Goal: Navigation & Orientation: Find specific page/section

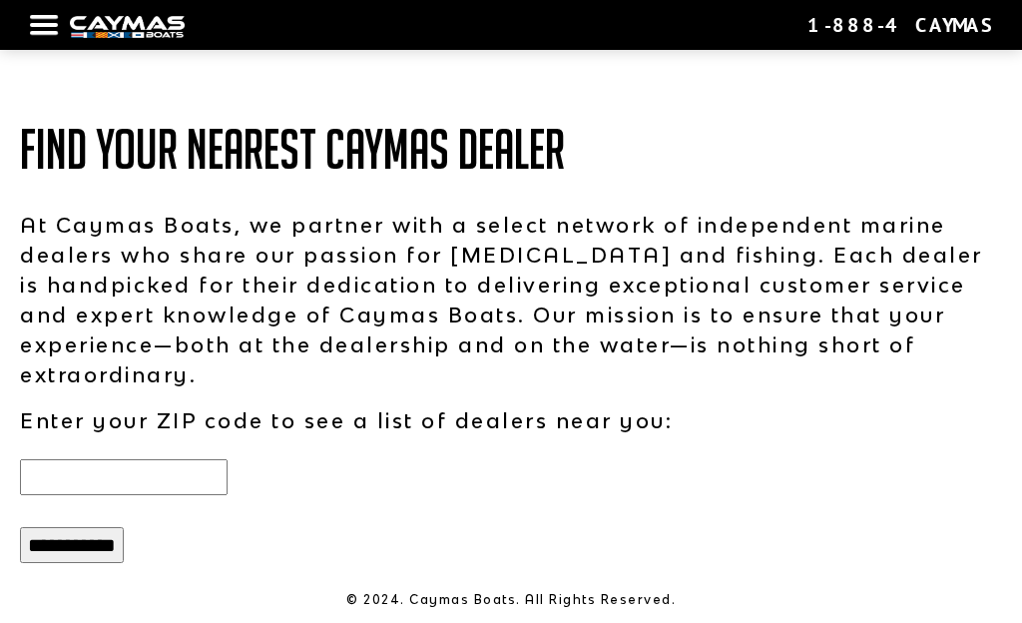
click at [86, 484] on input "text" at bounding box center [124, 477] width 208 height 36
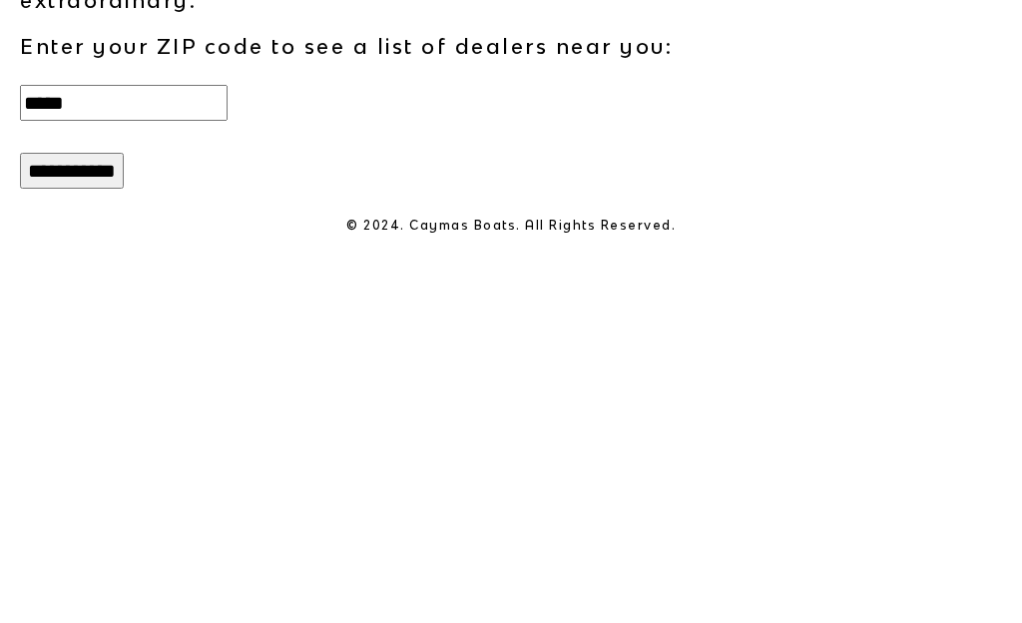
type input "*****"
click at [89, 527] on input "**********" at bounding box center [72, 545] width 104 height 36
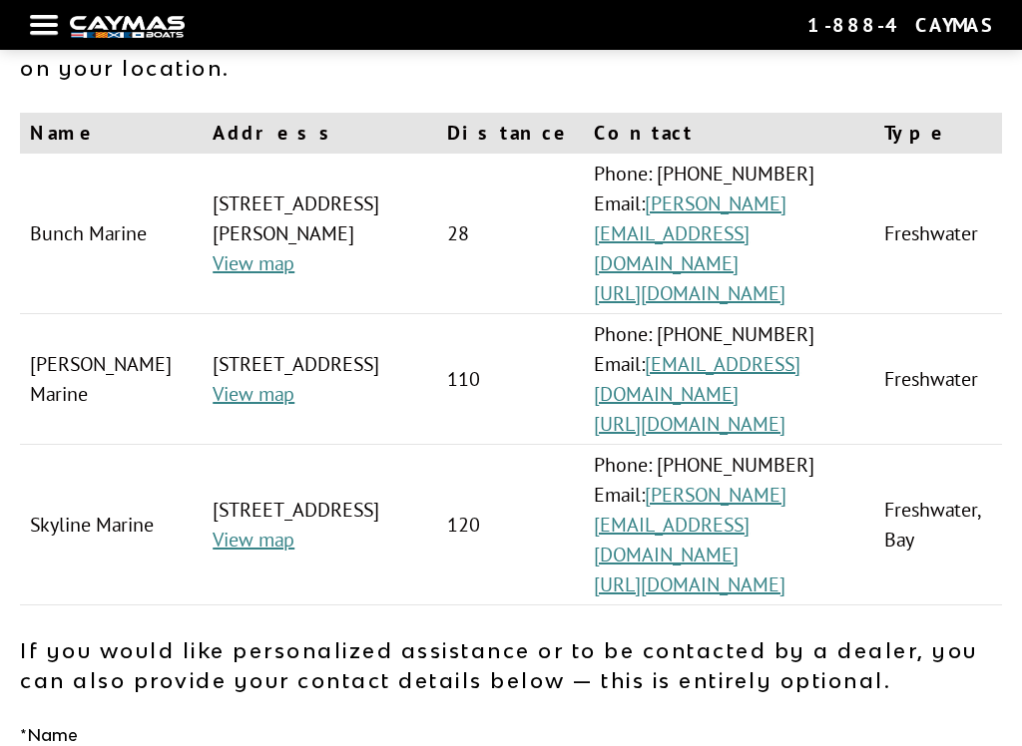
scroll to position [186, 0]
click at [786, 504] on link "jeremy@skylinemarine.net" at bounding box center [690, 526] width 193 height 86
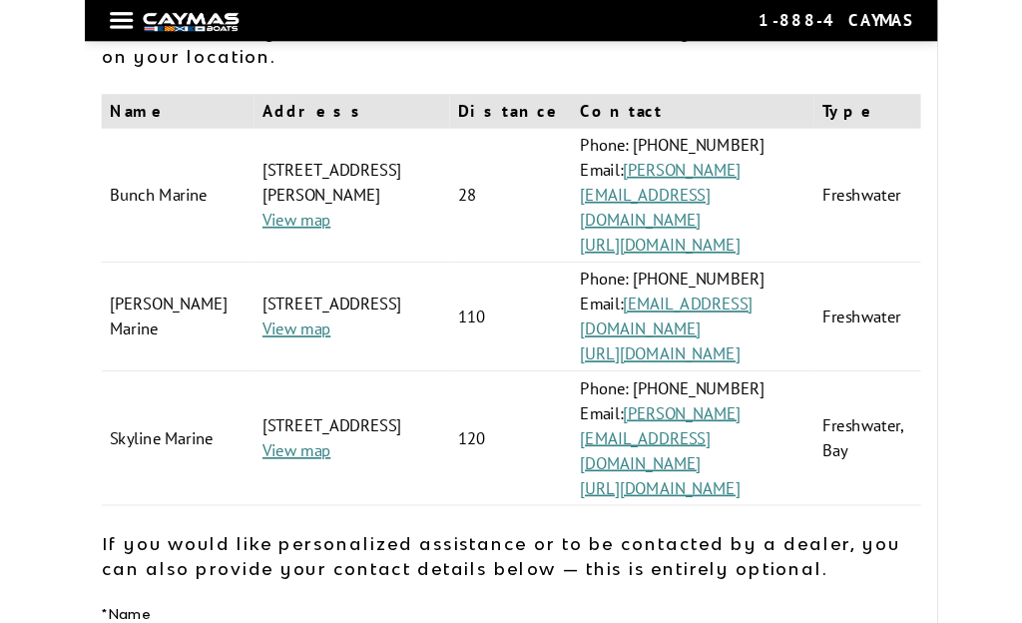
scroll to position [254, 0]
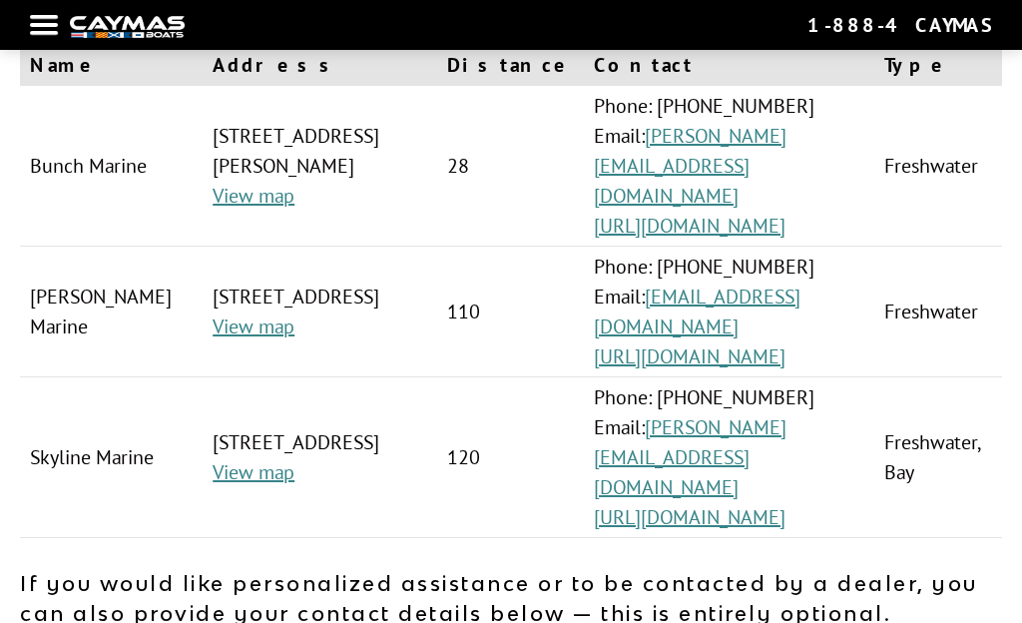
click at [785, 504] on link "https://skylinemarine.net/" at bounding box center [690, 517] width 192 height 26
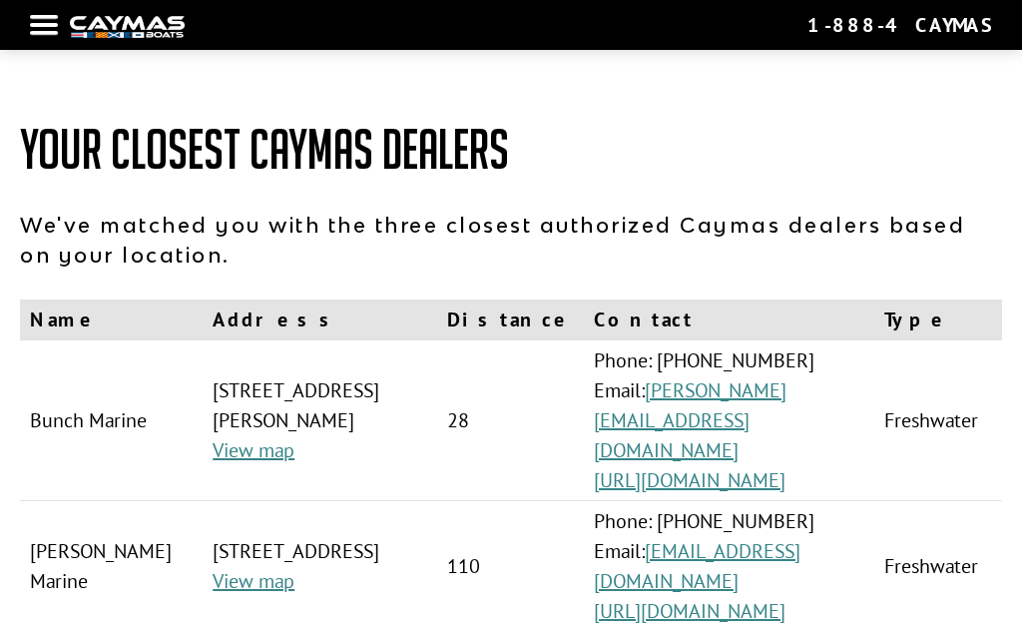
scroll to position [254, 0]
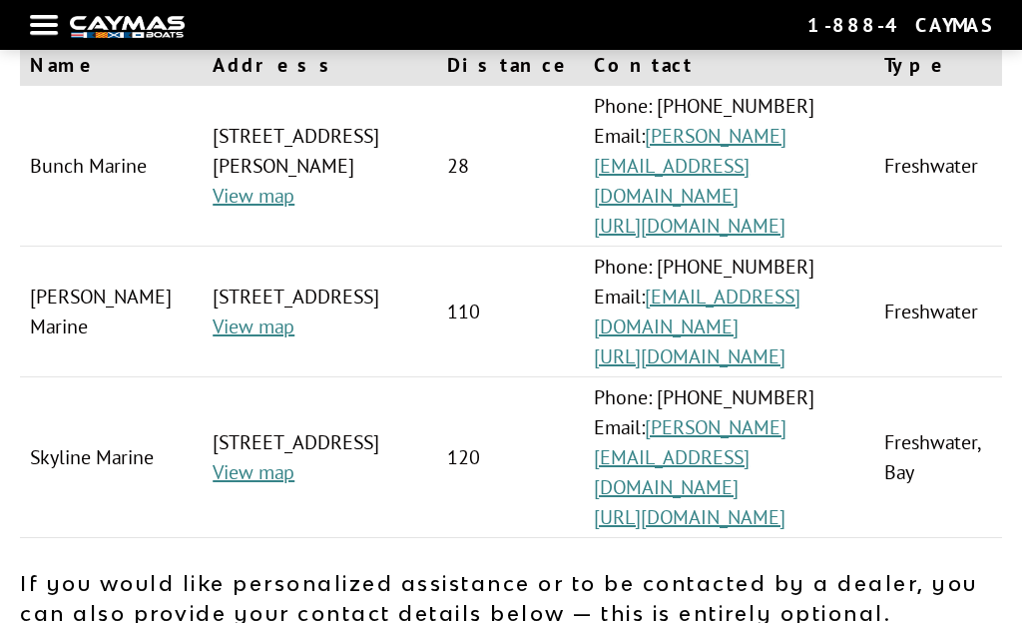
click at [785, 343] on link "http://watsonsmarine.com/" at bounding box center [690, 356] width 192 height 26
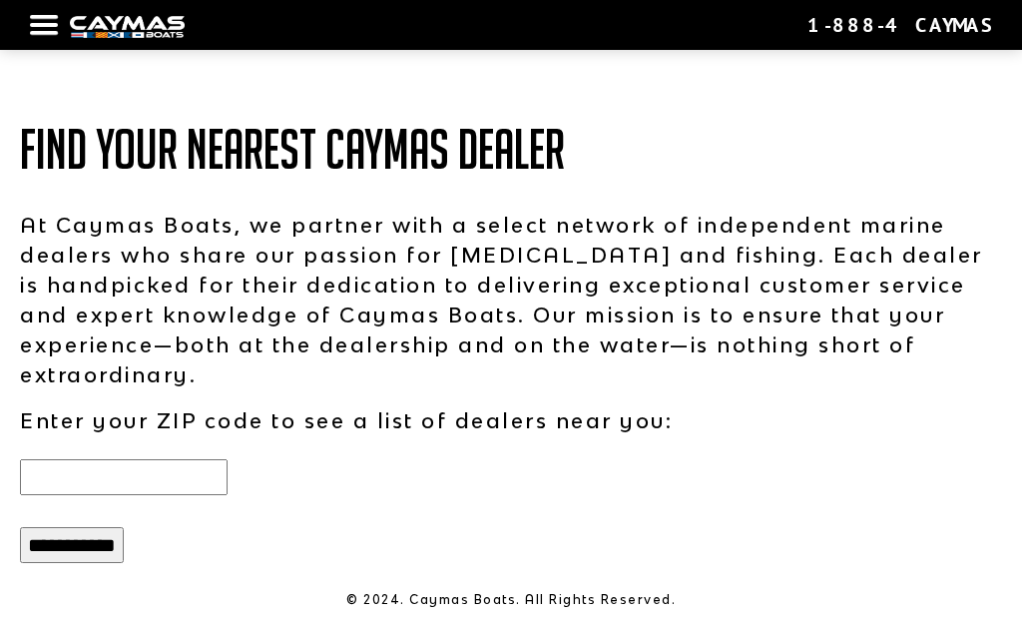
scroll to position [11, 0]
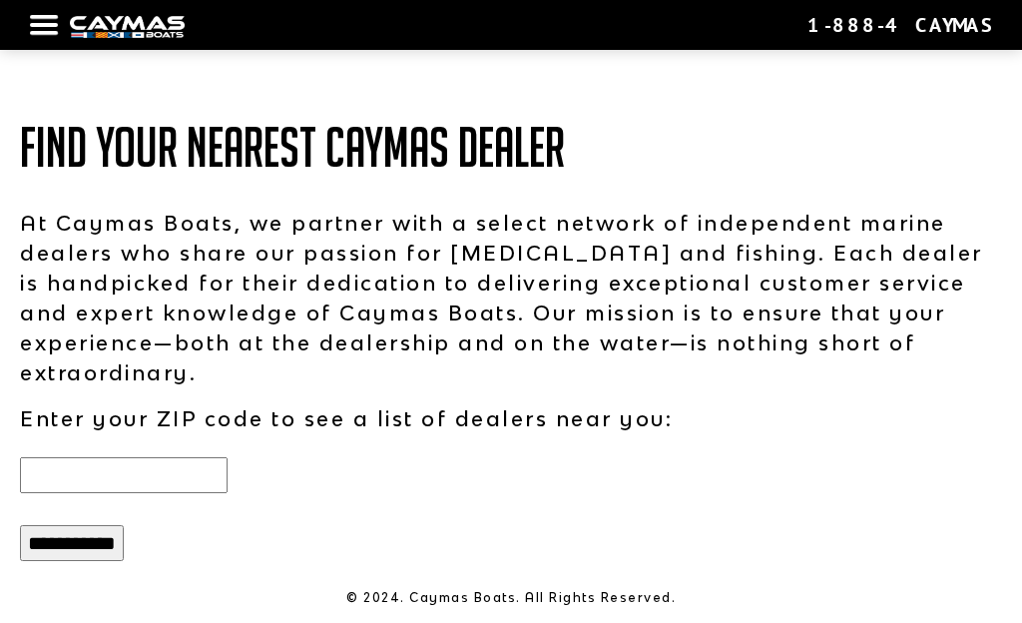
click at [54, 23] on div at bounding box center [44, 25] width 28 height 4
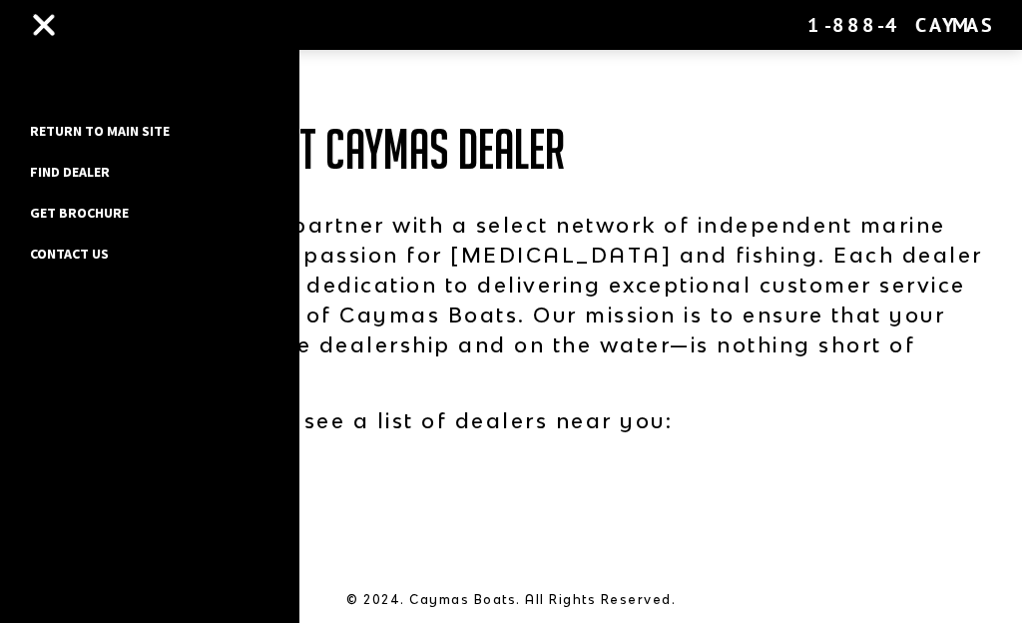
click at [44, 181] on link "Find Dealer" at bounding box center [100, 172] width 160 height 26
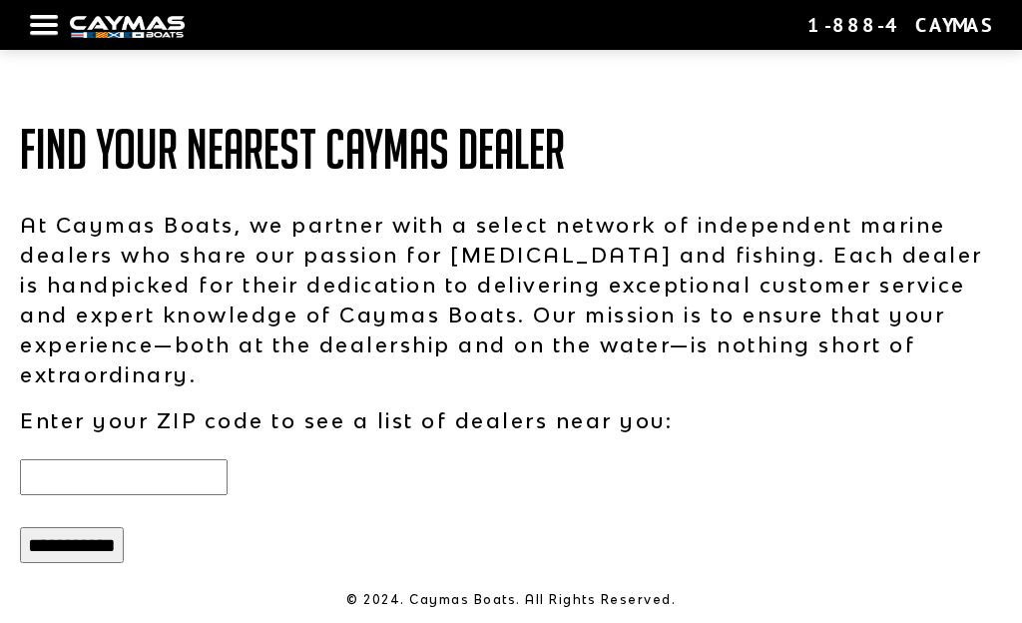
click at [92, 486] on input "text" at bounding box center [124, 477] width 208 height 36
click at [65, 482] on input "text" at bounding box center [124, 477] width 208 height 36
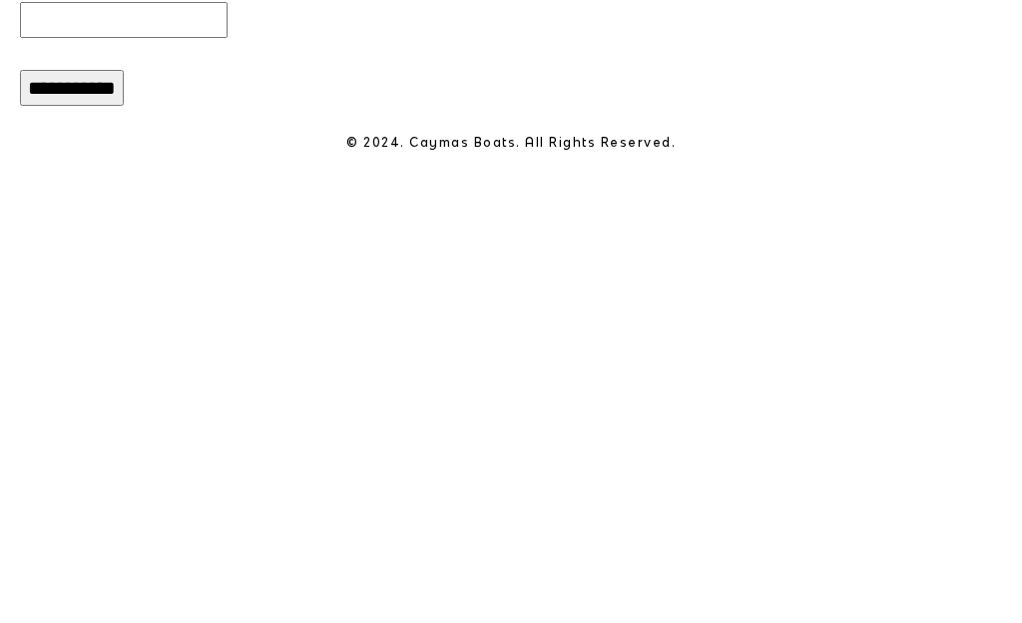
scroll to position [11, 0]
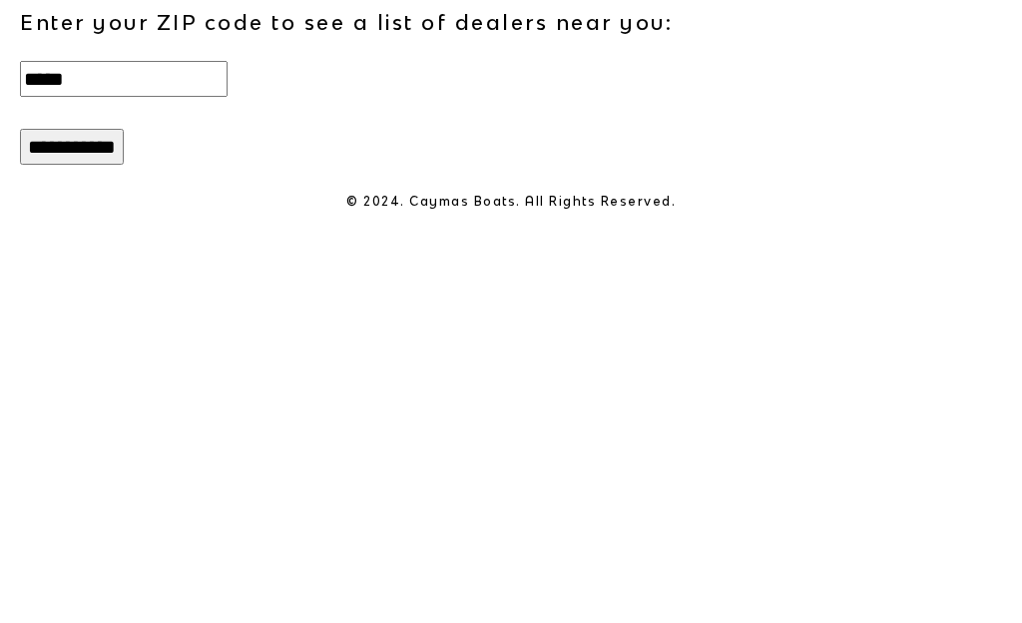
type input "*****"
click at [52, 525] on input "**********" at bounding box center [72, 543] width 104 height 36
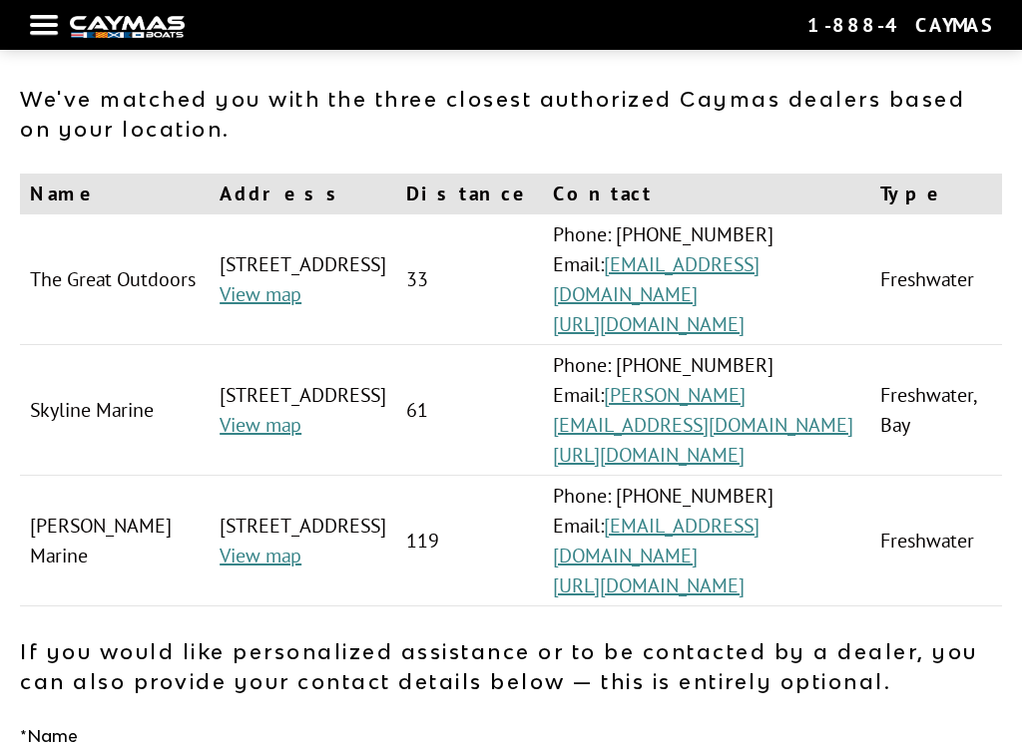
scroll to position [117, 0]
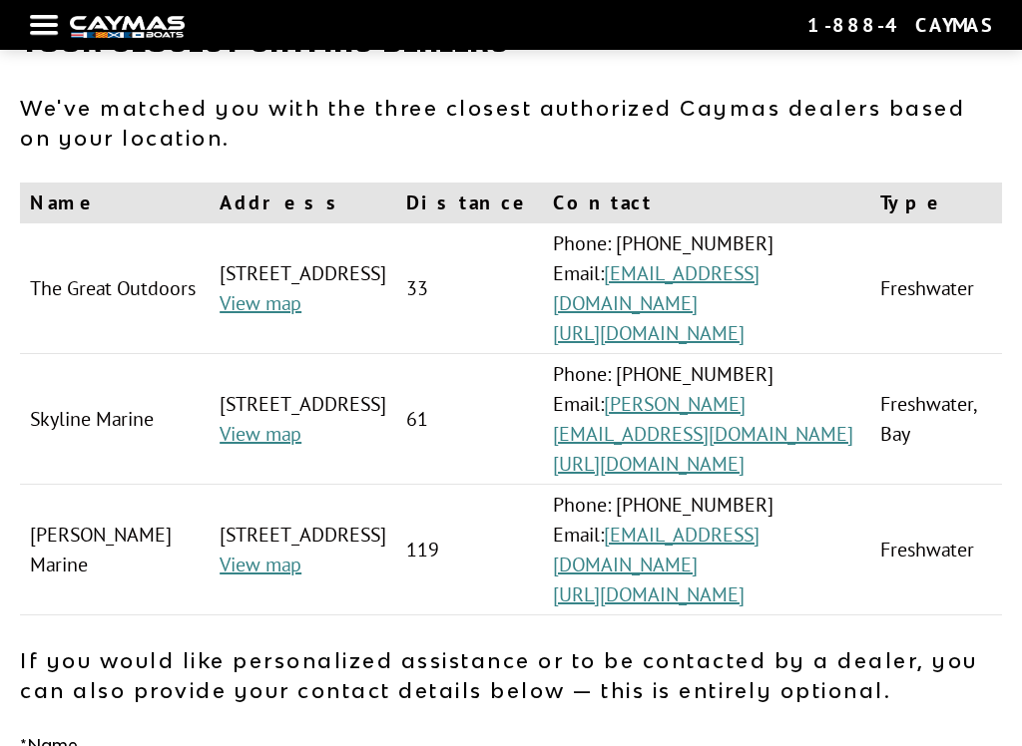
click at [744, 344] on link "[URL][DOMAIN_NAME]" at bounding box center [649, 333] width 192 height 26
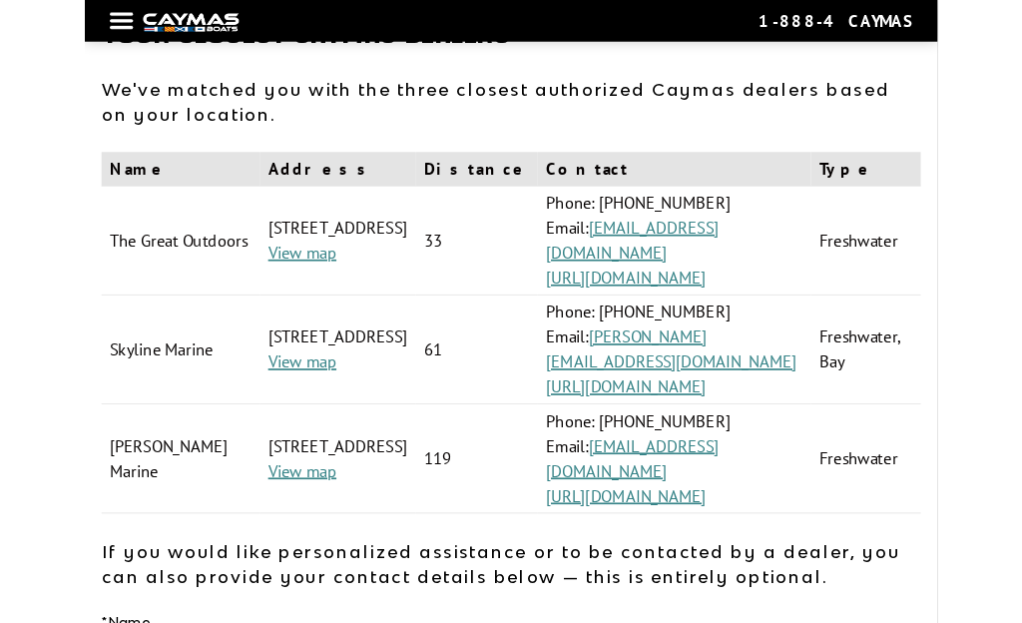
scroll to position [185, 0]
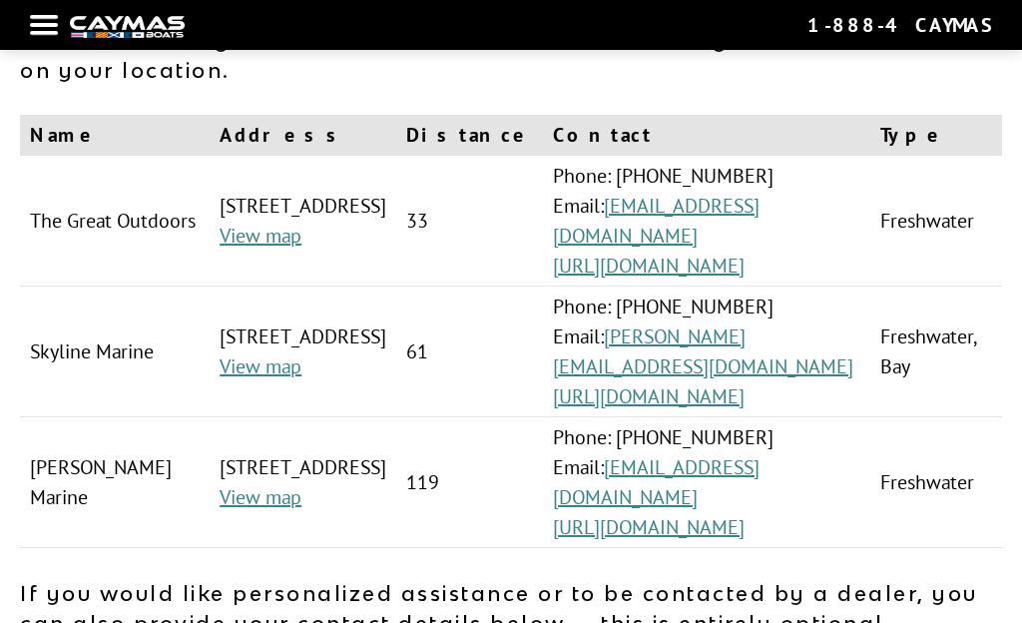
click at [788, 375] on link "[PERSON_NAME][EMAIL_ADDRESS][DOMAIN_NAME]" at bounding box center [703, 351] width 300 height 56
click at [744, 405] on link "[URL][DOMAIN_NAME]" at bounding box center [649, 396] width 192 height 26
click at [220, 248] on link "View map" at bounding box center [261, 236] width 82 height 26
